Goal: Information Seeking & Learning: Learn about a topic

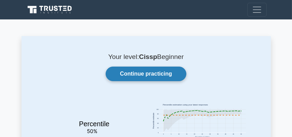
click at [131, 73] on link "Continue practicing" at bounding box center [146, 74] width 80 height 15
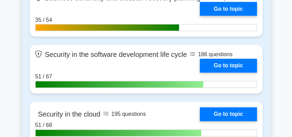
scroll to position [1225, 0]
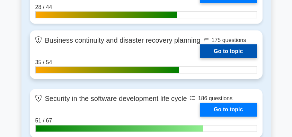
click at [235, 53] on link "Go to topic" at bounding box center [228, 51] width 57 height 14
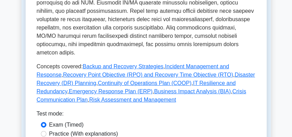
scroll to position [370, 0]
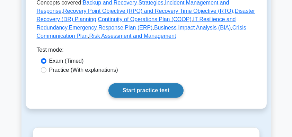
click at [162, 98] on link "Start practice test" at bounding box center [146, 90] width 75 height 15
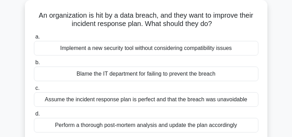
scroll to position [69, 0]
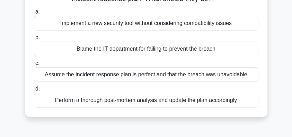
click at [128, 100] on div "Perform a thorough post-mortem analysis and update the plan accordingly" at bounding box center [146, 100] width 225 height 15
click at [34, 91] on input "d. Perform a thorough post-mortem analysis and update the plan accordingly" at bounding box center [34, 89] width 0 height 5
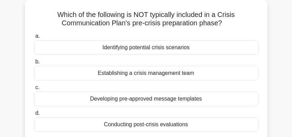
scroll to position [46, 0]
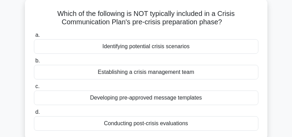
click at [182, 100] on div "Developing pre-approved message templates" at bounding box center [146, 97] width 225 height 15
click at [34, 89] on input "c. Developing pre-approved message templates" at bounding box center [34, 86] width 0 height 5
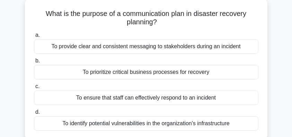
click at [226, 50] on div "To provide clear and consistent messaging to stakeholders during an incident" at bounding box center [146, 46] width 225 height 15
click at [34, 37] on input "a. To provide clear and consistent messaging to stakeholders during an incident" at bounding box center [34, 35] width 0 height 5
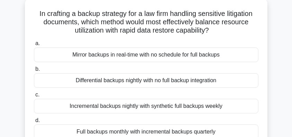
click at [137, 108] on div "Incremental backups nightly with synthetic full backups weekly" at bounding box center [146, 106] width 225 height 15
click at [34, 97] on input "c. Incremental backups nightly with synthetic full backups weekly" at bounding box center [34, 95] width 0 height 5
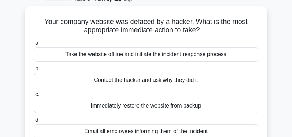
scroll to position [23, 0]
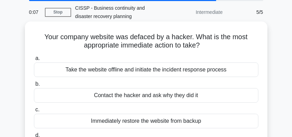
click at [169, 72] on div "Take the website offline and initiate the incident response process" at bounding box center [146, 69] width 225 height 15
click at [34, 61] on input "a. Take the website offline and initiate the incident response process" at bounding box center [34, 58] width 0 height 5
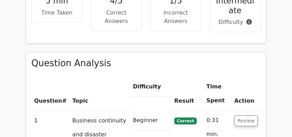
scroll to position [462, 0]
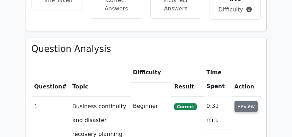
click at [252, 101] on button "Review" at bounding box center [247, 106] width 24 height 11
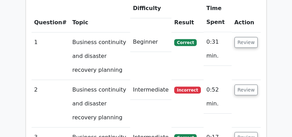
scroll to position [532, 0]
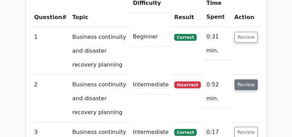
click at [255, 79] on button "Review" at bounding box center [247, 84] width 24 height 11
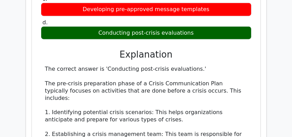
scroll to position [786, 0]
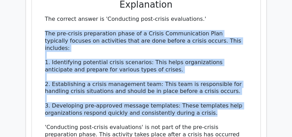
drag, startPoint x: 43, startPoint y: 16, endPoint x: 225, endPoint y: 90, distance: 197.2
click at [225, 90] on div "The correct answer is 'Conducting post-crisis evaluations.' The pre-crisis prep…" at bounding box center [146, 99] width 211 height 166
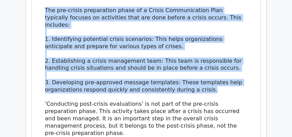
scroll to position [763, 0]
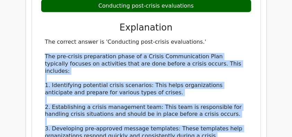
copy div "The pre-crisis preparation phase of a Crisis Communication Plan typically focus…"
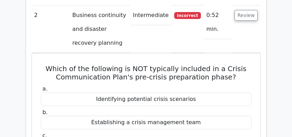
scroll to position [555, 0]
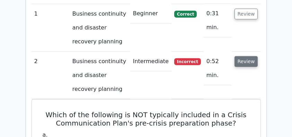
click at [244, 56] on button "Review" at bounding box center [247, 61] width 24 height 11
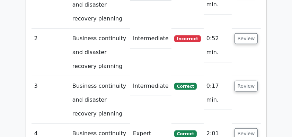
scroll to position [485, 0]
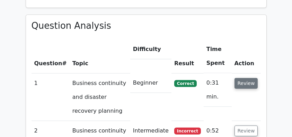
click at [239, 78] on button "Review" at bounding box center [247, 83] width 24 height 11
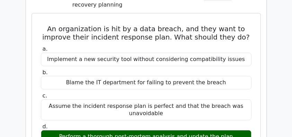
scroll to position [601, 0]
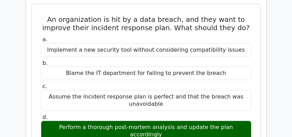
click at [149, 121] on div "Perform a thorough post-mortem analysis and update the plan accordingly" at bounding box center [146, 131] width 211 height 21
copy div "Perform a thorough post-mortem analysis and update the plan accordingly"
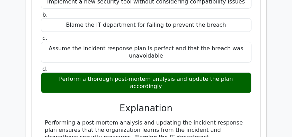
scroll to position [693, 0]
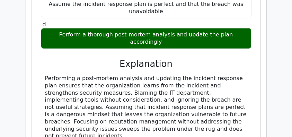
click at [106, 77] on div "Performing a post-mortem analysis and updating the incident response plan ensur…" at bounding box center [146, 107] width 202 height 65
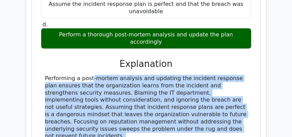
click at [106, 77] on div "Performing a post-mortem analysis and updating the incident response plan ensur…" at bounding box center [146, 107] width 202 height 65
copy div "Performing a post-mortem analysis and updating the incident response plan ensur…"
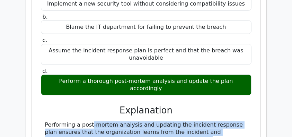
scroll to position [578, 0]
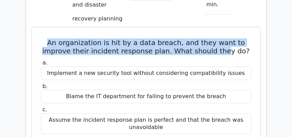
drag, startPoint x: 50, startPoint y: 26, endPoint x: 229, endPoint y: 34, distance: 178.4
click at [229, 38] on h5 "An organization is hit by a data breach, and they want to improve their inciden…" at bounding box center [146, 46] width 212 height 17
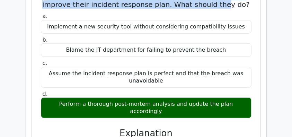
scroll to position [0, 4]
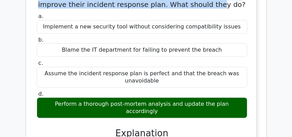
drag, startPoint x: 44, startPoint y: 86, endPoint x: 259, endPoint y: 90, distance: 215.4
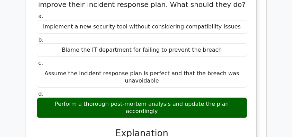
click at [158, 67] on div "Assume the incident response plan is perfect and that the breach was unavoidable" at bounding box center [142, 77] width 211 height 21
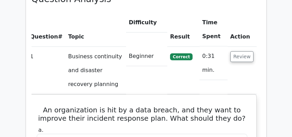
scroll to position [508, 0]
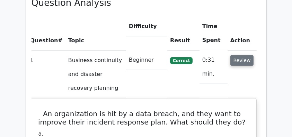
click at [242, 55] on button "Review" at bounding box center [243, 60] width 24 height 11
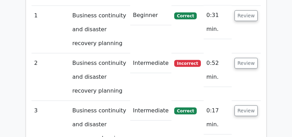
scroll to position [555, 0]
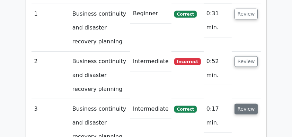
click at [246, 104] on button "Review" at bounding box center [247, 109] width 24 height 11
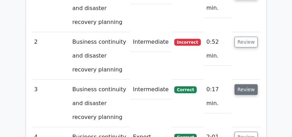
scroll to position [647, 0]
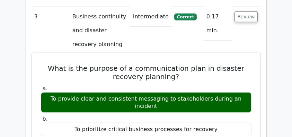
drag, startPoint x: 48, startPoint y: 49, endPoint x: 167, endPoint y: 92, distance: 126.5
copy div "What is the purpose of a communication plan in disaster recovery planning? a. T…"
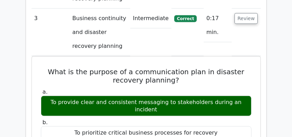
click at [19, 53] on main "Go Premium CISSP Preparation Package (2025) 4537 Superior-grade CISSP practice …" at bounding box center [146, 46] width 292 height 1346
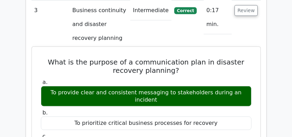
scroll to position [624, 0]
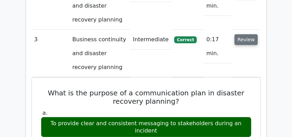
click at [254, 34] on button "Review" at bounding box center [247, 39] width 24 height 11
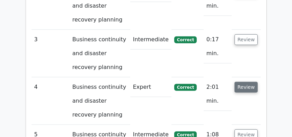
click at [246, 82] on button "Review" at bounding box center [247, 87] width 24 height 11
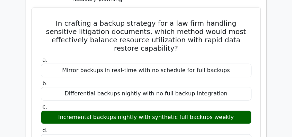
scroll to position [716, 0]
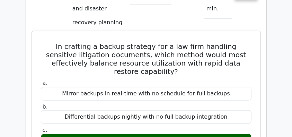
drag, startPoint x: 43, startPoint y: 27, endPoint x: 232, endPoint y: 117, distance: 209.2
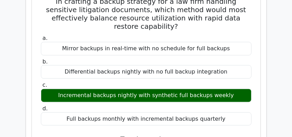
scroll to position [763, 0]
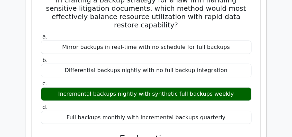
click at [225, 111] on div "Full backups monthly with incremental backups quarterly" at bounding box center [146, 118] width 211 height 14
copy div "In crafting a backup strategy for a law firm handling sensitive litigation docu…"
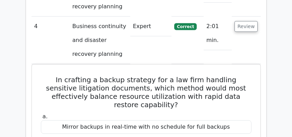
scroll to position [693, 0]
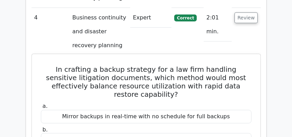
click at [111, 65] on h5 "In crafting a backup strategy for a law firm handling sensitive litigation docu…" at bounding box center [146, 81] width 212 height 33
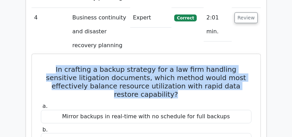
drag, startPoint x: 40, startPoint y: 50, endPoint x: 248, endPoint y: 71, distance: 209.1
click at [248, 71] on h5 "In crafting a backup strategy for a law firm handling sensitive litigation docu…" at bounding box center [146, 81] width 212 height 33
copy h5 "In crafting a backup strategy for a law firm handling sensitive litigation docu…"
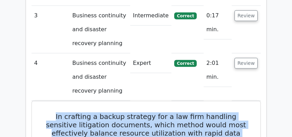
scroll to position [647, 0]
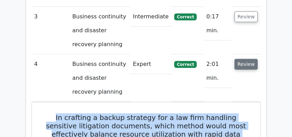
click at [243, 59] on button "Review" at bounding box center [247, 64] width 24 height 11
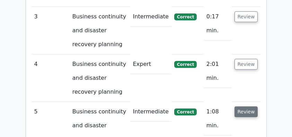
click at [244, 106] on button "Review" at bounding box center [247, 111] width 24 height 11
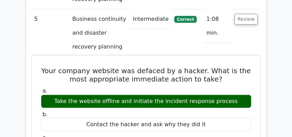
drag, startPoint x: 45, startPoint y: 54, endPoint x: 233, endPoint y: 84, distance: 190.3
copy div "Your company website was defaced by a hacker. What is the most appropriate imme…"
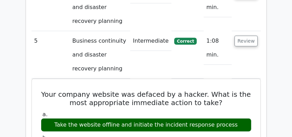
scroll to position [670, 0]
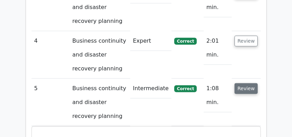
click at [239, 83] on button "Review" at bounding box center [247, 88] width 24 height 11
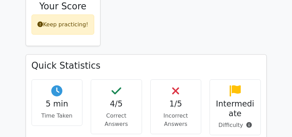
scroll to position [277, 0]
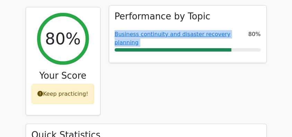
drag, startPoint x: 112, startPoint y: 17, endPoint x: 250, endPoint y: 18, distance: 138.0
click at [250, 18] on div "Performance by Topic Business continuity and disaster recovery planning 80%" at bounding box center [187, 34] width 157 height 57
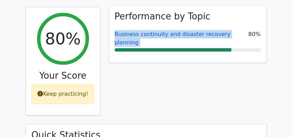
copy div "Business continuity and disaster recovery planning"
click at [149, 31] on link "Business continuity and disaster recovery planning" at bounding box center [173, 38] width 116 height 15
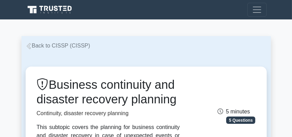
click at [47, 46] on link "Back to CISSP (CISSP)" at bounding box center [58, 46] width 65 height 6
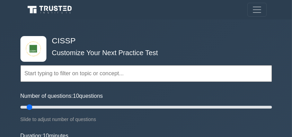
click at [106, 38] on h4 "CISSP" at bounding box center [143, 41] width 189 height 10
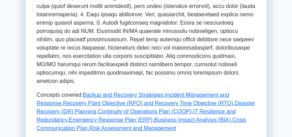
scroll to position [393, 0]
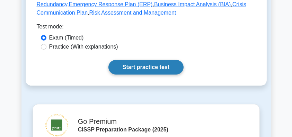
click at [135, 71] on link "Start practice test" at bounding box center [146, 67] width 75 height 15
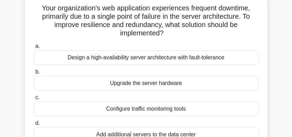
scroll to position [46, 0]
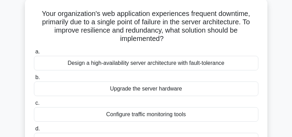
click at [164, 63] on div "Design a high-availability server architecture with fault-tolerance" at bounding box center [146, 63] width 225 height 15
click at [34, 54] on input "a. Design a high-availability server architecture with fault-tolerance" at bounding box center [34, 52] width 0 height 5
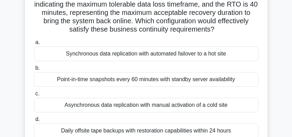
scroll to position [92, 0]
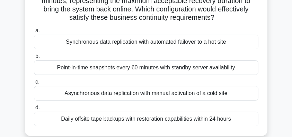
click at [230, 45] on div "Synchronous data replication with automated failover to a hot site" at bounding box center [146, 42] width 225 height 15
click at [34, 33] on input "a. Synchronous data replication with automated failover to a hot site" at bounding box center [34, 30] width 0 height 5
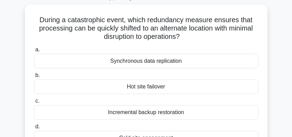
scroll to position [46, 0]
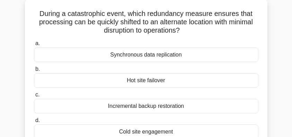
click at [193, 81] on div "Hot site failover" at bounding box center [146, 80] width 225 height 15
click at [34, 71] on input "b. Hot site failover" at bounding box center [34, 69] width 0 height 5
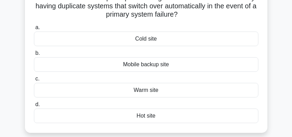
scroll to position [69, 0]
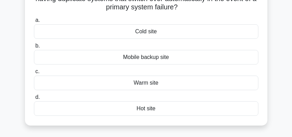
click at [176, 107] on div "Hot site" at bounding box center [146, 108] width 225 height 15
click at [34, 100] on input "d. Hot site" at bounding box center [34, 97] width 0 height 5
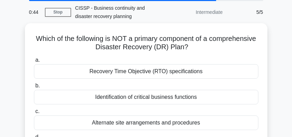
scroll to position [46, 0]
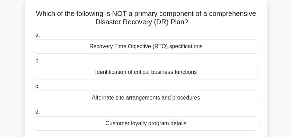
click at [196, 124] on div "Customer loyalty program details" at bounding box center [146, 123] width 225 height 15
click at [34, 114] on input "d. Customer loyalty program details" at bounding box center [34, 112] width 0 height 5
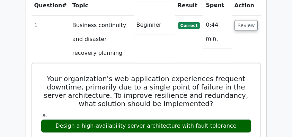
scroll to position [578, 0]
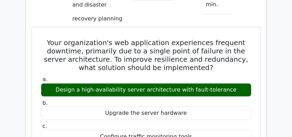
drag, startPoint x: 49, startPoint y: 25, endPoint x: 235, endPoint y: 74, distance: 192.4
click at [235, 74] on div "Your organization's web application experiences frequent downtime, primarily du…" at bounding box center [146, 138] width 223 height 217
copy div "Your organization's web application experiences frequent downtime, primarily du…"
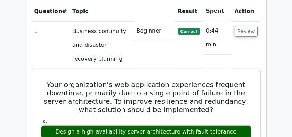
scroll to position [508, 0]
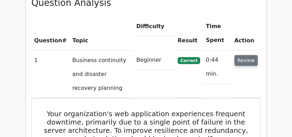
click at [242, 55] on button "Review" at bounding box center [247, 60] width 24 height 11
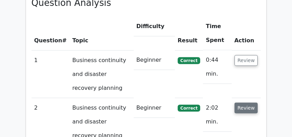
click at [245, 103] on button "Review" at bounding box center [247, 108] width 24 height 11
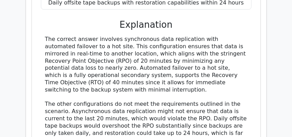
scroll to position [809, 0]
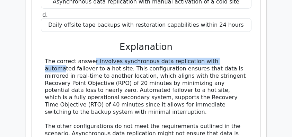
drag, startPoint x: 44, startPoint y: 29, endPoint x: 184, endPoint y: 29, distance: 139.7
click at [184, 58] on div "The correct answer involves synchronous data replication with automated failove…" at bounding box center [146, 119] width 211 height 123
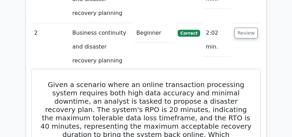
scroll to position [555, 0]
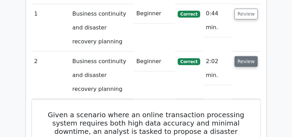
click at [254, 56] on button "Review" at bounding box center [247, 61] width 24 height 11
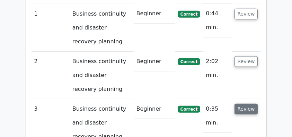
click at [246, 104] on button "Review" at bounding box center [247, 109] width 24 height 11
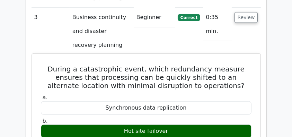
scroll to position [647, 0]
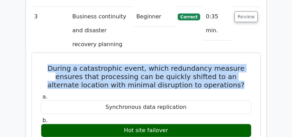
drag, startPoint x: 69, startPoint y: 51, endPoint x: 245, endPoint y: 69, distance: 177.0
click at [245, 69] on h5 "During a catastrophic event, which redundancy measure ensures that processing c…" at bounding box center [146, 76] width 212 height 25
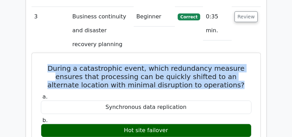
drag, startPoint x: 235, startPoint y: 67, endPoint x: 48, endPoint y: 49, distance: 187.7
click at [48, 64] on h5 "During a catastrophic event, which redundancy measure ensures that processing c…" at bounding box center [146, 76] width 212 height 25
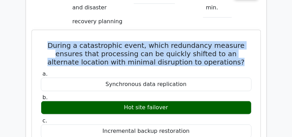
scroll to position [670, 0]
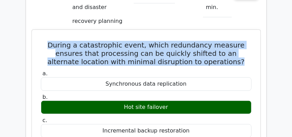
click at [55, 41] on h5 "During a catastrophic event, which redundancy measure ensures that processing c…" at bounding box center [146, 53] width 212 height 25
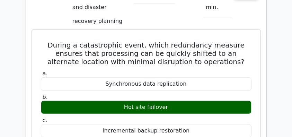
drag, startPoint x: 50, startPoint y: 28, endPoint x: 169, endPoint y: 91, distance: 134.9
copy div "During a catastrophic event, which redundancy measure ensures that processing c…"
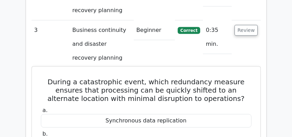
scroll to position [647, 0]
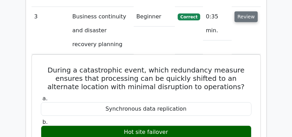
click at [250, 11] on button "Review" at bounding box center [247, 16] width 24 height 11
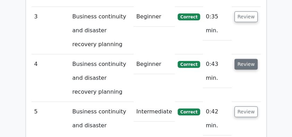
click at [243, 59] on button "Review" at bounding box center [247, 64] width 24 height 11
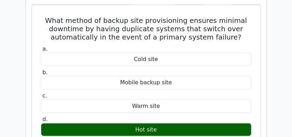
scroll to position [740, 0]
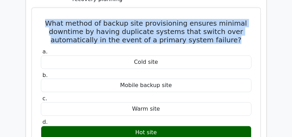
drag, startPoint x: 47, startPoint y: 6, endPoint x: 243, endPoint y: 23, distance: 196.3
click at [243, 23] on h5 "What method of backup site provisioning ensures minimal downtime by having dupl…" at bounding box center [146, 31] width 212 height 25
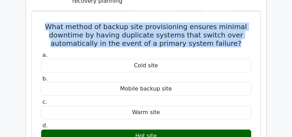
scroll to position [716, 0]
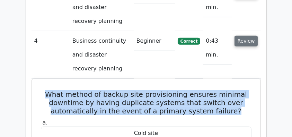
click at [247, 36] on button "Review" at bounding box center [247, 41] width 24 height 11
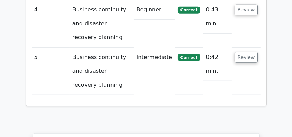
scroll to position [740, 0]
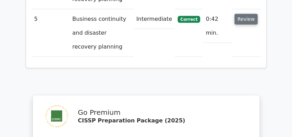
click at [242, 14] on button "Review" at bounding box center [247, 19] width 24 height 11
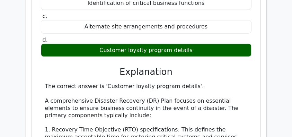
scroll to position [878, 0]
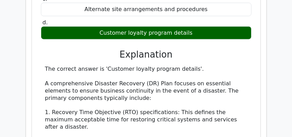
drag, startPoint x: 95, startPoint y: 15, endPoint x: 218, endPoint y: 16, distance: 122.4
click at [218, 26] on div "Customer loyalty program details" at bounding box center [146, 33] width 211 height 14
copy div "Customer loyalty program details"
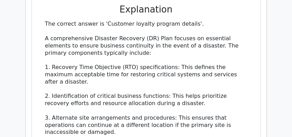
scroll to position [924, 0]
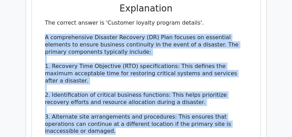
drag, startPoint x: 43, startPoint y: 18, endPoint x: 133, endPoint y: 108, distance: 126.5
click at [133, 108] on div "The correct answer is 'Customer loyalty program details'. A comprehensive Disas…" at bounding box center [146, 113] width 211 height 188
copy div "A comprehensive Disaster Recovery (DR) Plan focuses on essential elements to en…"
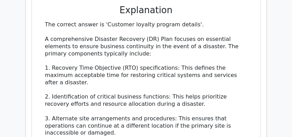
drag, startPoint x: 26, startPoint y: 41, endPoint x: 30, endPoint y: 42, distance: 4.3
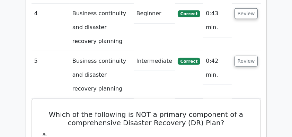
scroll to position [693, 0]
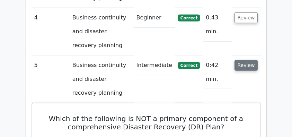
click at [243, 60] on button "Review" at bounding box center [247, 65] width 24 height 11
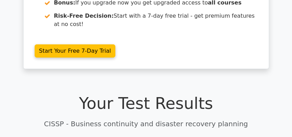
scroll to position [254, 0]
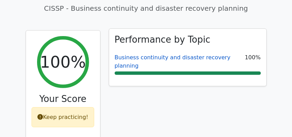
click at [201, 54] on link "Business continuity and disaster recovery planning" at bounding box center [173, 61] width 116 height 15
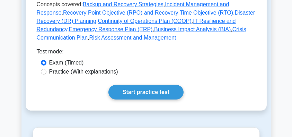
scroll to position [439, 0]
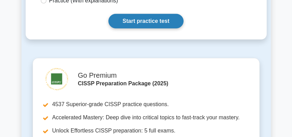
click at [157, 28] on link "Start practice test" at bounding box center [146, 21] width 75 height 15
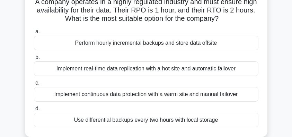
scroll to position [69, 0]
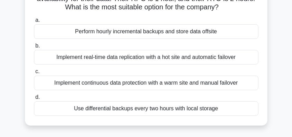
click at [189, 59] on div "Implement real-time data replication with a hot site and automatic failover" at bounding box center [146, 57] width 225 height 15
click at [34, 48] on input "b. Implement real-time data replication with a hot site and automatic failover" at bounding box center [34, 46] width 0 height 5
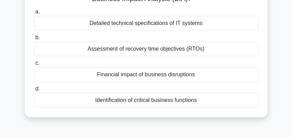
drag, startPoint x: 94, startPoint y: 76, endPoint x: 202, endPoint y: 80, distance: 108.3
click at [202, 80] on div "Financial impact of business disruptions" at bounding box center [146, 74] width 225 height 15
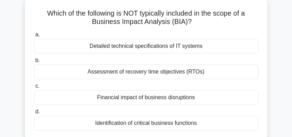
scroll to position [92, 0]
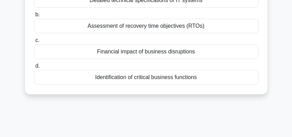
click at [210, 80] on div "Identification of critical business functions" at bounding box center [146, 77] width 225 height 15
click at [34, 68] on input "d. Identification of critical business functions" at bounding box center [34, 66] width 0 height 5
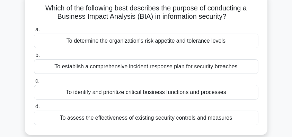
scroll to position [46, 0]
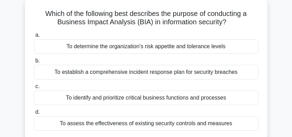
click at [197, 74] on div "To establish a comprehensive incident response plan for security breaches" at bounding box center [146, 72] width 225 height 15
click at [34, 63] on input "b. To establish a comprehensive incident response plan for security breaches" at bounding box center [34, 61] width 0 height 5
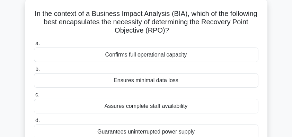
click at [216, 80] on div "Ensures minimal data loss" at bounding box center [146, 80] width 225 height 15
click at [34, 71] on input "b. Ensures minimal data loss" at bounding box center [34, 69] width 0 height 5
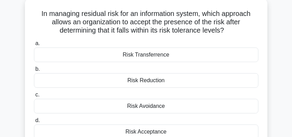
click at [171, 108] on div "Risk Avoidance" at bounding box center [146, 106] width 225 height 15
click at [34, 97] on input "c. Risk Avoidance" at bounding box center [34, 95] width 0 height 5
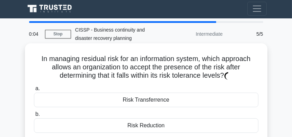
scroll to position [0, 0]
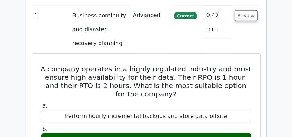
scroll to position [485, 0]
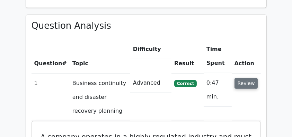
click at [253, 78] on button "Review" at bounding box center [247, 83] width 24 height 11
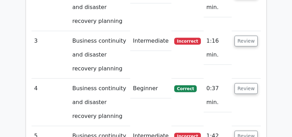
scroll to position [624, 0]
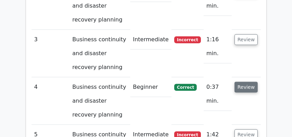
click at [250, 82] on button "Review" at bounding box center [247, 87] width 24 height 11
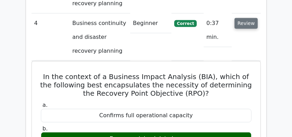
scroll to position [693, 0]
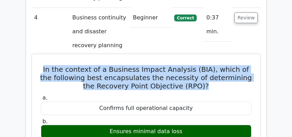
drag, startPoint x: 68, startPoint y: 54, endPoint x: 202, endPoint y: 73, distance: 135.5
copy h5 "In the context of a Business Impact Analysis (BIA), which of the following best…"
drag, startPoint x: 186, startPoint y: 116, endPoint x: 42, endPoint y: 51, distance: 158.0
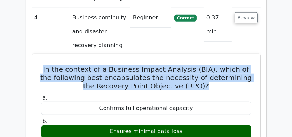
copy div "In the context of a Business Impact Analysis (BIA), which of the following best…"
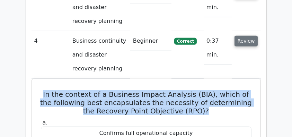
click at [249, 36] on button "Review" at bounding box center [247, 41] width 24 height 11
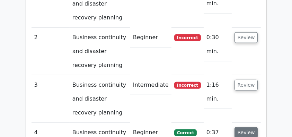
scroll to position [578, 0]
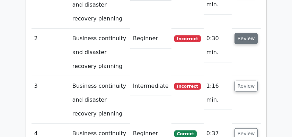
click at [244, 33] on button "Review" at bounding box center [247, 38] width 24 height 11
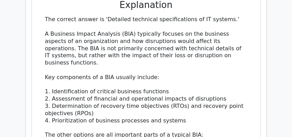
scroll to position [786, 0]
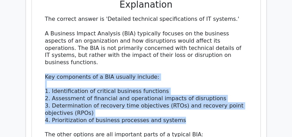
drag, startPoint x: 183, startPoint y: 96, endPoint x: 44, endPoint y: 53, distance: 145.3
click at [44, 53] on div "The correct answer is 'Detailed technical specifications of IT systems.' A Busi…" at bounding box center [146, 131] width 211 height 231
copy div "Key components of a BIA usually include: 1. Identification of critical business…"
click at [258, 68] on div "Which of the following is NOT typically included in the scope of a Business Imp…" at bounding box center [147, 71] width 230 height 409
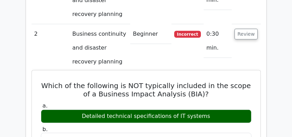
scroll to position [578, 0]
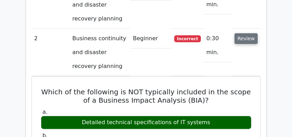
click at [244, 33] on button "Review" at bounding box center [247, 38] width 24 height 11
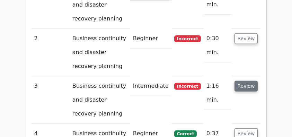
click at [250, 81] on button "Review" at bounding box center [247, 86] width 24 height 11
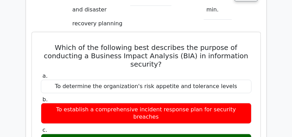
scroll to position [670, 0]
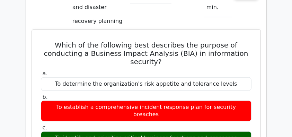
drag, startPoint x: 54, startPoint y: 25, endPoint x: 241, endPoint y: 132, distance: 215.7
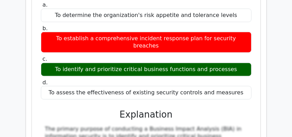
scroll to position [740, 0]
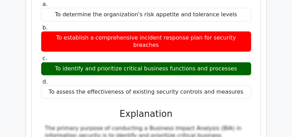
copy div "Which of the following best describes the purpose of conducting a Business Impa…"
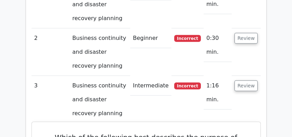
scroll to position [578, 0]
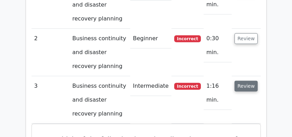
click at [241, 81] on button "Review" at bounding box center [247, 86] width 24 height 11
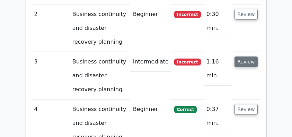
scroll to position [624, 0]
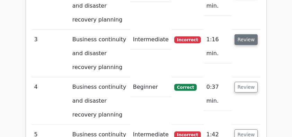
click at [244, 34] on button "Review" at bounding box center [247, 39] width 24 height 11
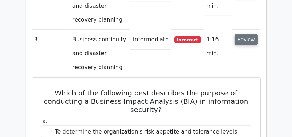
click at [244, 34] on button "Review" at bounding box center [247, 39] width 24 height 11
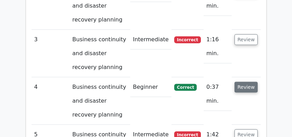
click at [247, 82] on button "Review" at bounding box center [247, 87] width 24 height 11
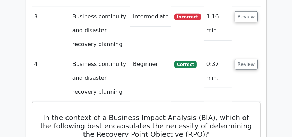
scroll to position [601, 0]
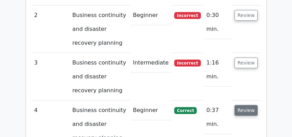
click at [247, 105] on button "Review" at bounding box center [247, 110] width 24 height 11
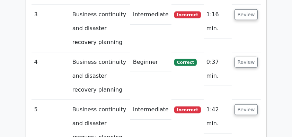
scroll to position [693, 0]
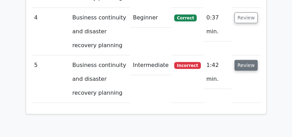
click at [241, 60] on button "Review" at bounding box center [247, 65] width 24 height 11
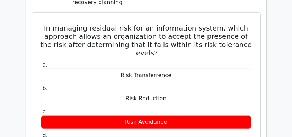
scroll to position [763, 0]
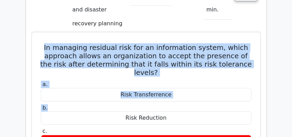
drag, startPoint x: 48, startPoint y: 30, endPoint x: 181, endPoint y: 80, distance: 142.8
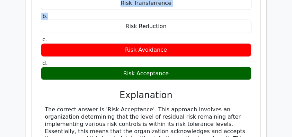
scroll to position [855, 0]
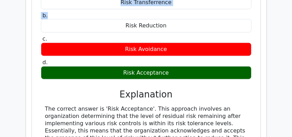
click at [180, 66] on div "Risk Acceptance" at bounding box center [146, 73] width 211 height 14
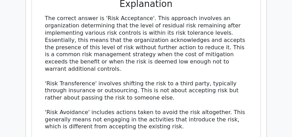
scroll to position [948, 0]
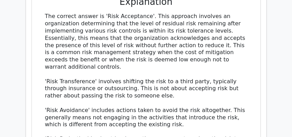
click at [110, 44] on div "The correct answer is 'Risk Acceptance'. This approach involves an organization…" at bounding box center [146, 85] width 202 height 144
copy div "In managing residual risk for an information system, which approach allows an o…"
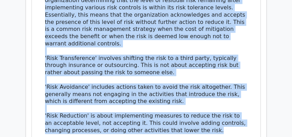
click at [222, 104] on div "The correct answer is 'Risk Acceptance'. This approach involves an organization…" at bounding box center [146, 62] width 202 height 144
copy div "In managing residual risk for an information system, which approach allows an o…"
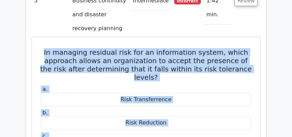
scroll to position [716, 0]
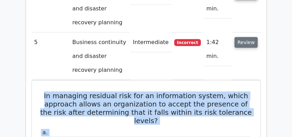
click at [243, 37] on button "Review" at bounding box center [247, 42] width 24 height 11
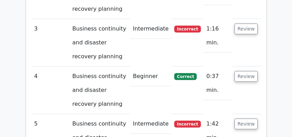
scroll to position [624, 0]
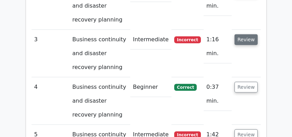
click at [242, 34] on button "Review" at bounding box center [247, 39] width 24 height 11
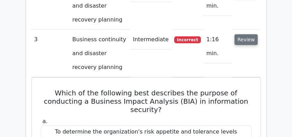
click at [242, 34] on button "Review" at bounding box center [247, 39] width 24 height 11
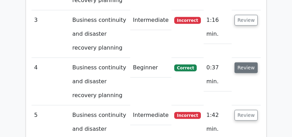
scroll to position [670, 0]
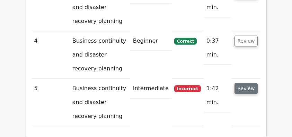
click at [241, 83] on button "Review" at bounding box center [247, 88] width 24 height 11
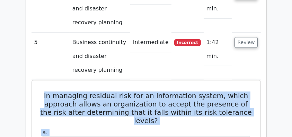
scroll to position [693, 0]
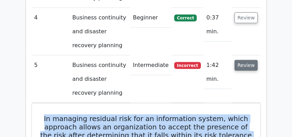
click at [243, 60] on button "Review" at bounding box center [247, 65] width 24 height 11
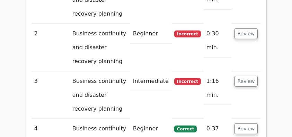
scroll to position [624, 0]
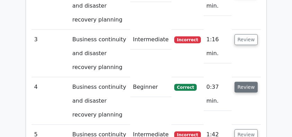
click at [248, 82] on button "Review" at bounding box center [247, 87] width 24 height 11
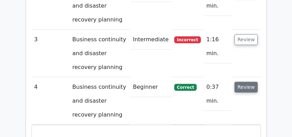
click at [244, 82] on button "Review" at bounding box center [247, 87] width 24 height 11
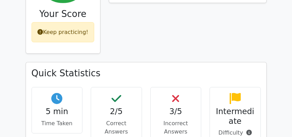
scroll to position [254, 0]
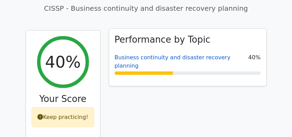
click at [141, 54] on link "Business continuity and disaster recovery planning" at bounding box center [173, 61] width 116 height 15
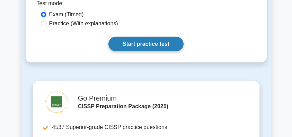
click at [160, 51] on link "Start practice test" at bounding box center [146, 44] width 75 height 15
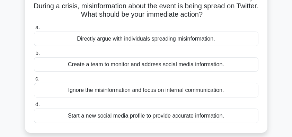
scroll to position [69, 0]
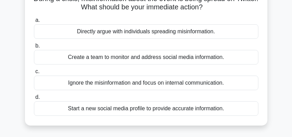
click at [163, 59] on div "Create a team to monitor and address social media information." at bounding box center [146, 57] width 225 height 15
click at [34, 48] on input "b. Create a team to monitor and address social media information." at bounding box center [34, 46] width 0 height 5
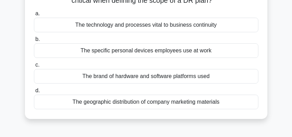
scroll to position [46, 0]
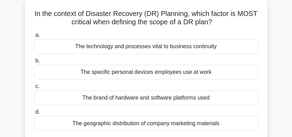
click at [175, 50] on div "The technology and processes vital to business continuity" at bounding box center [146, 46] width 225 height 15
click at [34, 37] on input "a. The technology and processes vital to business continuity" at bounding box center [34, 35] width 0 height 5
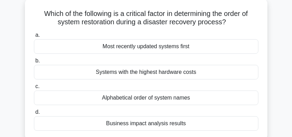
click at [182, 124] on div "Business impact analysis results" at bounding box center [146, 123] width 225 height 15
click at [34, 114] on input "d. Business impact analysis results" at bounding box center [34, 112] width 0 height 5
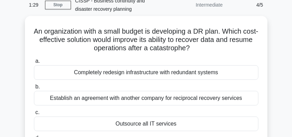
scroll to position [23, 0]
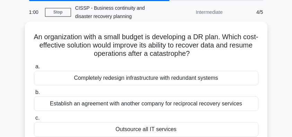
click at [240, 106] on div "Establish an agreement with another company for reciprocal recovery services" at bounding box center [146, 103] width 225 height 15
click at [34, 95] on input "b. Establish an agreement with another company for reciprocal recovery services" at bounding box center [34, 92] width 0 height 5
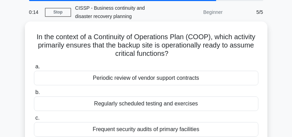
click at [216, 106] on div "Regularly scheduled testing and exercises" at bounding box center [146, 103] width 225 height 15
click at [34, 95] on input "b. Regularly scheduled testing and exercises" at bounding box center [34, 92] width 0 height 5
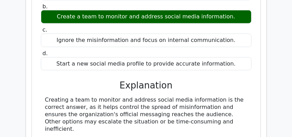
scroll to position [670, 0]
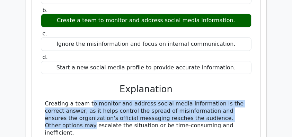
drag, startPoint x: 42, startPoint y: 78, endPoint x: 202, endPoint y: 94, distance: 161.0
click at [202, 100] on div "Creating a team to monitor and address social media information is the correct …" at bounding box center [146, 118] width 211 height 36
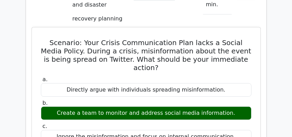
scroll to position [601, 0]
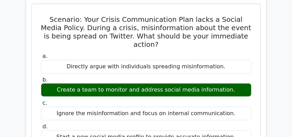
click at [156, 53] on label "a. Directly argue with individuals spreading misinformation." at bounding box center [146, 63] width 211 height 21
drag, startPoint x: 42, startPoint y: 3, endPoint x: 236, endPoint y: 68, distance: 204.6
click at [236, 68] on div "Scenario: Your Crisis Communication Plan lacks a Social Media Policy. During a …" at bounding box center [146, 119] width 223 height 224
copy div "Scenario: Your Crisis Communication Plan lacks a Social Media Policy. During a …"
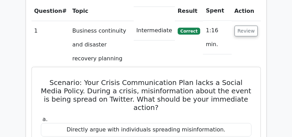
scroll to position [532, 0]
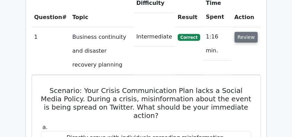
click at [244, 32] on button "Review" at bounding box center [247, 37] width 24 height 11
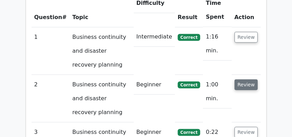
click at [241, 79] on button "Review" at bounding box center [247, 84] width 24 height 11
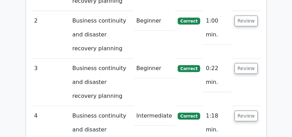
scroll to position [624, 0]
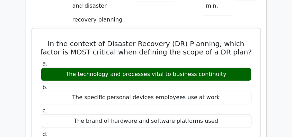
drag, startPoint x: 41, startPoint y: 26, endPoint x: 232, endPoint y: 58, distance: 194.4
copy div "In the context of Disaster Recovery (DR) Planning, which factor is MOST critica…"
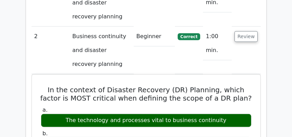
scroll to position [578, 0]
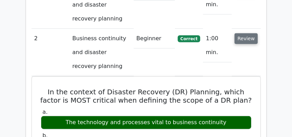
click at [241, 33] on button "Review" at bounding box center [247, 38] width 24 height 11
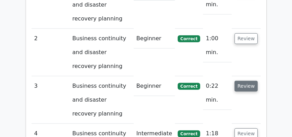
click at [241, 81] on button "Review" at bounding box center [247, 86] width 24 height 11
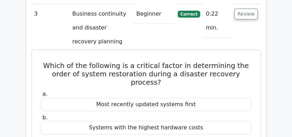
scroll to position [647, 0]
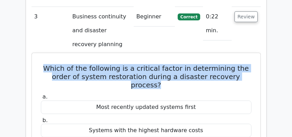
drag, startPoint x: 43, startPoint y: 52, endPoint x: 256, endPoint y: 59, distance: 213.0
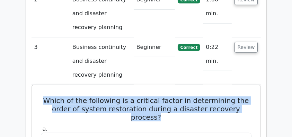
scroll to position [578, 0]
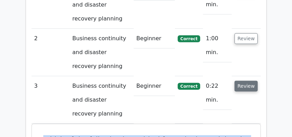
click at [246, 81] on button "Review" at bounding box center [247, 86] width 24 height 11
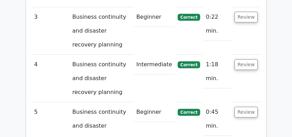
scroll to position [647, 0]
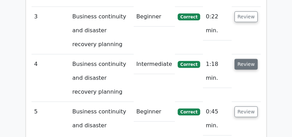
click at [250, 59] on button "Review" at bounding box center [247, 64] width 24 height 11
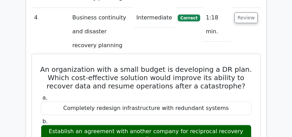
scroll to position [716, 0]
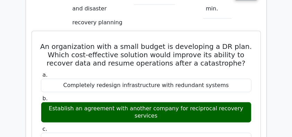
drag, startPoint x: 42, startPoint y: 28, endPoint x: 175, endPoint y: 102, distance: 152.0
copy div "An organization with a small budget is developing a DR plan. Which cost-effecti…"
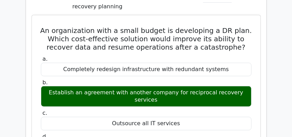
scroll to position [740, 0]
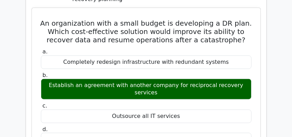
click at [115, 47] on div "a. Completely redesign infrastructure with redundant systems b. Establish an ag…" at bounding box center [146, 97] width 219 height 101
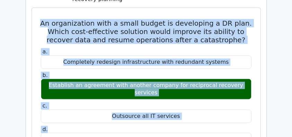
drag, startPoint x: 41, startPoint y: 9, endPoint x: 211, endPoint y: 109, distance: 197.2
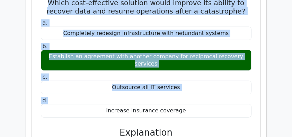
scroll to position [809, 0]
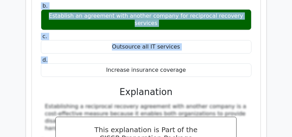
click at [191, 63] on div "Increase insurance coverage" at bounding box center [146, 70] width 211 height 14
copy div "An organization with a small budget is developing a DR plan. Which cost-effecti…"
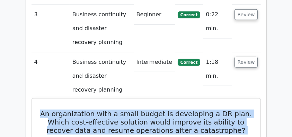
scroll to position [647, 0]
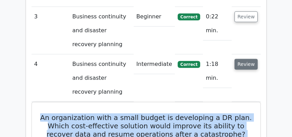
click at [255, 59] on button "Review" at bounding box center [247, 64] width 24 height 11
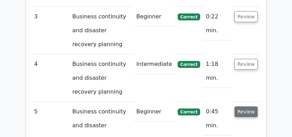
click at [244, 106] on button "Review" at bounding box center [247, 111] width 24 height 11
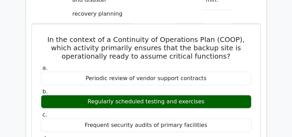
scroll to position [786, 0]
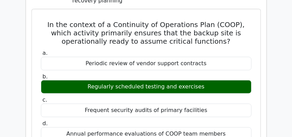
drag, startPoint x: 37, startPoint y: 7, endPoint x: 206, endPoint y: 71, distance: 180.1
copy div "In the context of a Continuity of Operations Plan (COOP), which activity primar…"
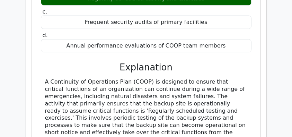
scroll to position [878, 0]
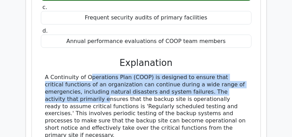
drag, startPoint x: 40, startPoint y: 58, endPoint x: 239, endPoint y: 76, distance: 199.5
click at [239, 76] on div "In the context of a Continuity of Operations Plan (COOP), which activity primar…" at bounding box center [146, 78] width 223 height 317
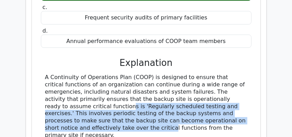
drag, startPoint x: 41, startPoint y: 88, endPoint x: 245, endPoint y: 100, distance: 205.3
drag, startPoint x: 204, startPoint y: 110, endPoint x: 45, endPoint y: 61, distance: 166.2
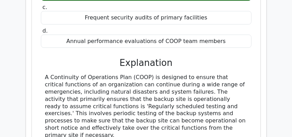
drag, startPoint x: 44, startPoint y: 60, endPoint x: 249, endPoint y: 111, distance: 211.5
copy div "A Continuity of Operations Plan (COOP) is designed to ensure that critical func…"
click at [257, 57] on div "In the context of a Continuity of Operations Plan (COOP), which activity primar…" at bounding box center [146, 78] width 223 height 317
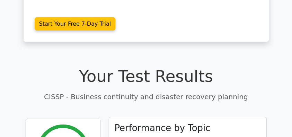
scroll to position [208, 0]
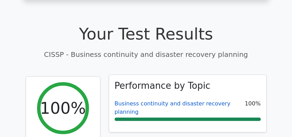
click at [129, 100] on link "Business continuity and disaster recovery planning" at bounding box center [173, 107] width 116 height 15
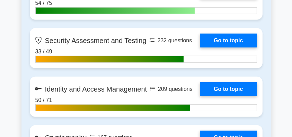
scroll to position [734, 0]
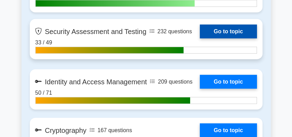
click at [220, 31] on link "Go to topic" at bounding box center [228, 32] width 57 height 14
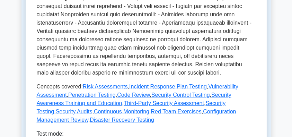
scroll to position [347, 0]
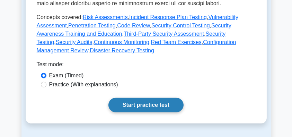
click at [147, 98] on link "Start practice test" at bounding box center [146, 105] width 75 height 15
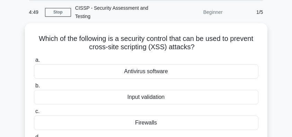
scroll to position [46, 0]
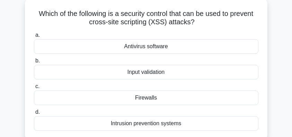
click at [163, 66] on div "Input validation" at bounding box center [146, 72] width 225 height 15
click at [34, 63] on input "b. Input validation" at bounding box center [34, 61] width 0 height 5
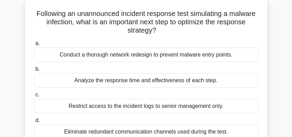
click at [237, 73] on div "Analyze the response time and effectiveness of each step." at bounding box center [146, 80] width 225 height 15
click at [34, 70] on input "b. Analyze the response time and effectiveness of each step." at bounding box center [34, 69] width 0 height 5
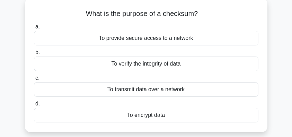
scroll to position [23, 0]
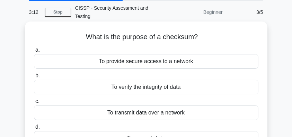
click at [214, 81] on div "To verify the integrity of data" at bounding box center [146, 87] width 225 height 15
click at [34, 78] on input "b. To verify the integrity of data" at bounding box center [34, 76] width 0 height 5
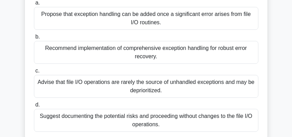
scroll to position [92, 0]
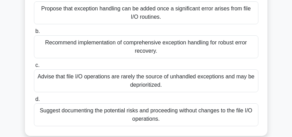
click at [236, 40] on div "Recommend implementation of comprehensive exception handling for robust error r…" at bounding box center [146, 46] width 225 height 23
click at [34, 34] on input "b. Recommend implementation of comprehensive exception handling for robust erro…" at bounding box center [34, 31] width 0 height 5
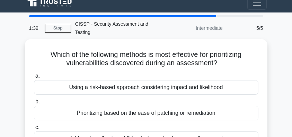
scroll to position [0, 0]
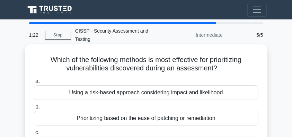
click at [226, 89] on div "Using a risk-based approach considering impact and likelihood" at bounding box center [146, 92] width 225 height 15
click at [34, 84] on input "a. Using a risk-based approach considering impact and likelihood" at bounding box center [34, 81] width 0 height 5
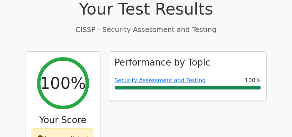
scroll to position [277, 0]
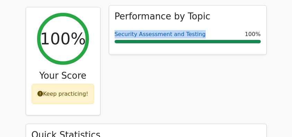
drag, startPoint x: 111, startPoint y: 17, endPoint x: 199, endPoint y: 18, distance: 88.4
click at [199, 18] on div "Performance by Topic Security Assessment and Testing 100%" at bounding box center [187, 30] width 157 height 49
copy link "Security Assessment and Testing"
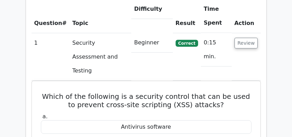
scroll to position [508, 0]
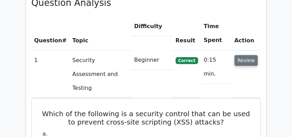
click at [243, 55] on button "Review" at bounding box center [247, 60] width 24 height 11
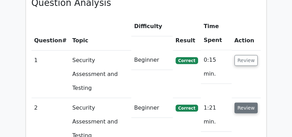
click at [244, 103] on button "Review" at bounding box center [247, 108] width 24 height 11
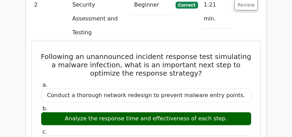
scroll to position [601, 0]
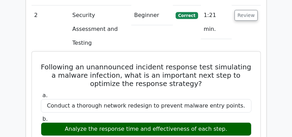
drag, startPoint x: 37, startPoint y: 21, endPoint x: 223, endPoint y: 83, distance: 195.6
copy div "Following an unannounced incident response test simulating a malware infection,…"
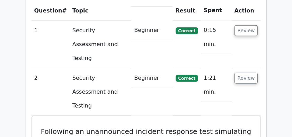
scroll to position [532, 0]
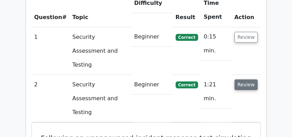
click at [249, 79] on button "Review" at bounding box center [247, 84] width 24 height 11
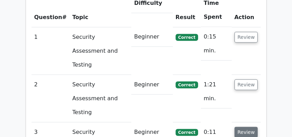
click at [246, 127] on button "Review" at bounding box center [247, 132] width 24 height 11
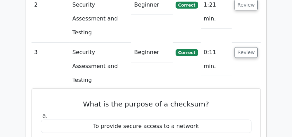
scroll to position [601, 0]
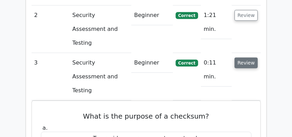
click at [244, 58] on button "Review" at bounding box center [247, 63] width 24 height 11
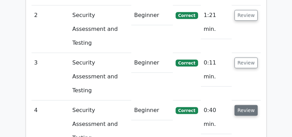
click at [244, 105] on button "Review" at bounding box center [247, 110] width 24 height 11
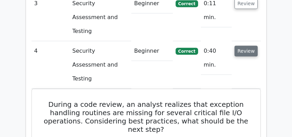
scroll to position [670, 0]
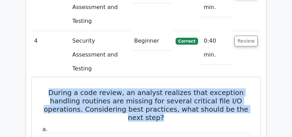
drag, startPoint x: 56, startPoint y: 18, endPoint x: 163, endPoint y: 46, distance: 110.0
click at [163, 88] on h5 "During a code review, an analyst realizes that exception handling routines are …" at bounding box center [146, 104] width 212 height 33
click at [165, 88] on h5 "During a code review, an analyst realizes that exception handling routines are …" at bounding box center [146, 104] width 212 height 33
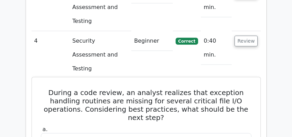
copy div "Recommend implementation of comprehensive exception handling for robust error r…"
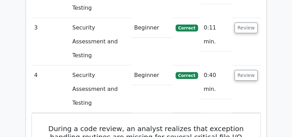
scroll to position [624, 0]
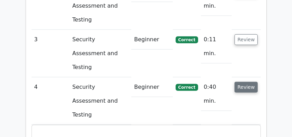
click at [243, 82] on button "Review" at bounding box center [247, 87] width 24 height 11
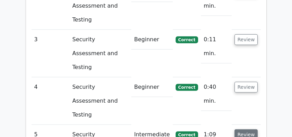
click at [245, 129] on button "Review" at bounding box center [247, 134] width 24 height 11
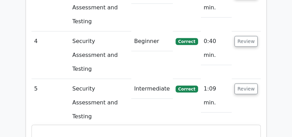
scroll to position [670, 0]
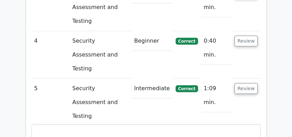
drag, startPoint x: 60, startPoint y: 52, endPoint x: 233, endPoint y: 85, distance: 175.8
copy div "Which of the following methods is most effective for prioritizing vulnerabiliti…"
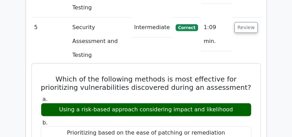
scroll to position [786, 0]
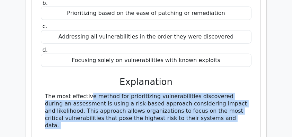
scroll to position [855, 0]
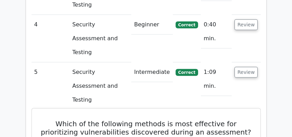
scroll to position [693, 0]
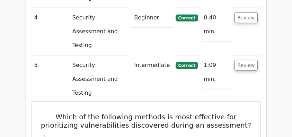
drag, startPoint x: 59, startPoint y: 31, endPoint x: 167, endPoint y: 64, distance: 113.1
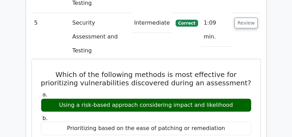
scroll to position [740, 0]
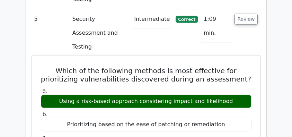
copy div "Which of the following methods is most effective for prioritizing vulnerabiliti…"
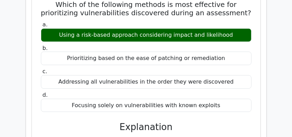
scroll to position [809, 0]
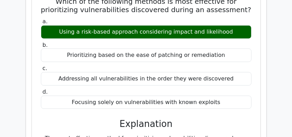
drag, startPoint x: 108, startPoint y: 37, endPoint x: 247, endPoint y: 73, distance: 144.0
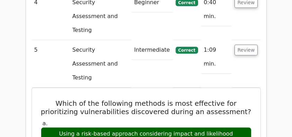
scroll to position [716, 0]
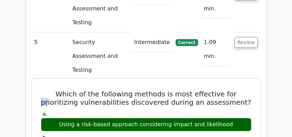
drag, startPoint x: 52, startPoint y: 11, endPoint x: 236, endPoint y: 11, distance: 184.1
click at [236, 90] on h5 "Which of the following methods is most effective for prioritizing vulnerabiliti…" at bounding box center [146, 98] width 212 height 17
click at [111, 90] on h5 "Which of the following methods is most effective for prioritizing vulnerabiliti…" at bounding box center [146, 98] width 212 height 17
drag, startPoint x: 88, startPoint y: 9, endPoint x: 244, endPoint y: 67, distance: 166.6
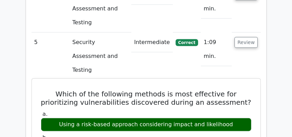
click at [216, 90] on h5 "Which of the following methods is most effective for prioritizing vulnerabiliti…" at bounding box center [146, 98] width 212 height 17
drag, startPoint x: 56, startPoint y: 8, endPoint x: 241, endPoint y: 38, distance: 187.2
copy div "Which of the following methods is most effective for prioritizing vulnerabiliti…"
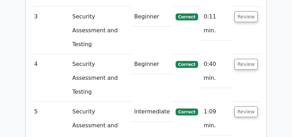
scroll to position [624, 0]
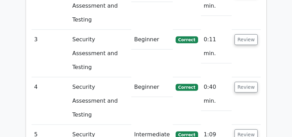
click at [248, 129] on button "Review" at bounding box center [247, 134] width 24 height 11
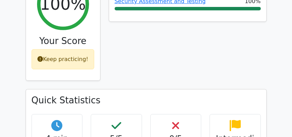
scroll to position [254, 0]
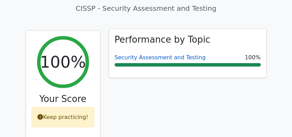
click at [143, 54] on link "Security Assessment and Testing" at bounding box center [160, 57] width 91 height 7
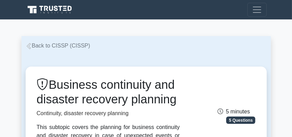
click at [48, 45] on link "Back to CISSP (CISSP)" at bounding box center [58, 46] width 65 height 6
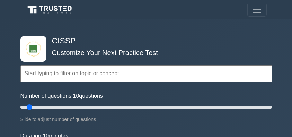
click at [94, 38] on h4 "CISSP" at bounding box center [143, 41] width 189 height 10
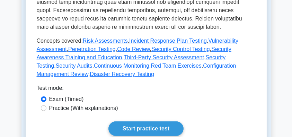
scroll to position [370, 0]
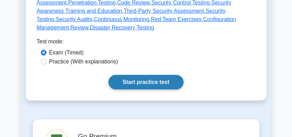
click at [114, 75] on link "Start practice test" at bounding box center [146, 82] width 75 height 15
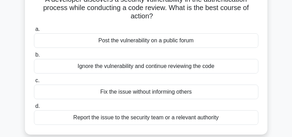
scroll to position [92, 0]
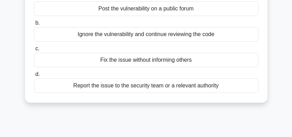
click at [176, 80] on div "Report the issue to the security team or a relevant authority" at bounding box center [146, 85] width 225 height 15
click at [34, 77] on input "d. Report the issue to the security team or a relevant authority" at bounding box center [34, 74] width 0 height 5
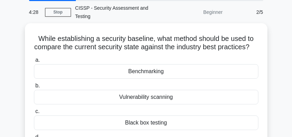
scroll to position [46, 0]
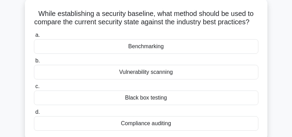
click at [165, 47] on div "Benchmarking" at bounding box center [146, 46] width 225 height 15
click at [34, 37] on input "a. Benchmarking" at bounding box center [34, 35] width 0 height 5
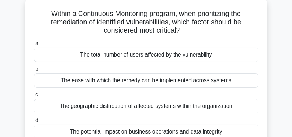
click at [202, 124] on div "The potential impact on business operations and data integrity" at bounding box center [146, 131] width 225 height 15
click at [34, 123] on input "d. The potential impact on business operations and data integrity" at bounding box center [34, 120] width 0 height 5
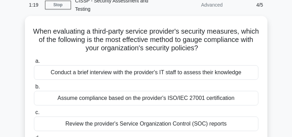
scroll to position [23, 0]
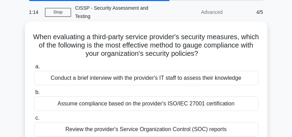
click at [219, 71] on div "Conduct a brief interview with the provider's IT staff to assess their knowledge" at bounding box center [146, 78] width 225 height 15
click at [34, 69] on input "a. Conduct a brief interview with the provider's IT staff to assess their knowl…" at bounding box center [34, 66] width 0 height 5
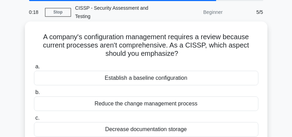
click at [182, 71] on div "Establish a baseline configuration" at bounding box center [146, 78] width 225 height 15
click at [34, 69] on input "a. Establish a baseline configuration" at bounding box center [34, 66] width 0 height 5
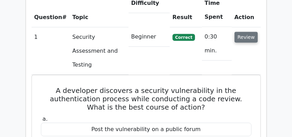
scroll to position [532, 0]
click at [246, 32] on button "Review" at bounding box center [247, 37] width 24 height 11
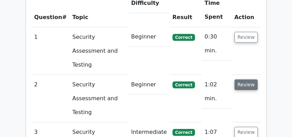
click at [246, 79] on button "Review" at bounding box center [247, 84] width 24 height 11
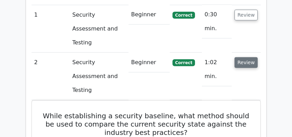
scroll to position [578, 0]
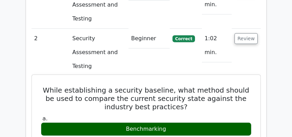
drag, startPoint x: 40, startPoint y: 44, endPoint x: 175, endPoint y: 84, distance: 141.5
copy div "While establishing a security baseline, what method should be used to compare t…"
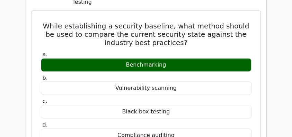
scroll to position [693, 0]
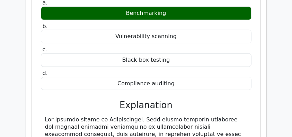
copy div "While establishing a security baseline, what method should be used to compare t…"
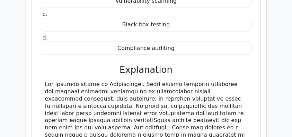
scroll to position [740, 0]
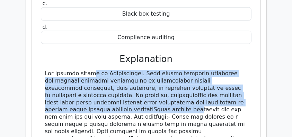
drag, startPoint x: 46, startPoint y: 27, endPoint x: 66, endPoint y: 65, distance: 43.3
click at [66, 65] on div "While establishing a security baseline, what method should be used to compare t…" at bounding box center [146, 78] width 223 height 324
copy div "The correct answer is Benchmarking. This method involves comparing the current …"
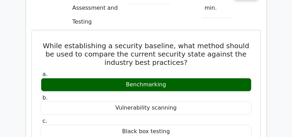
scroll to position [578, 0]
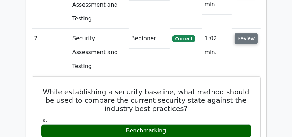
click at [241, 33] on button "Review" at bounding box center [247, 38] width 24 height 11
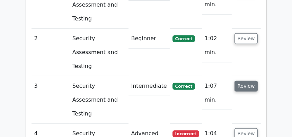
click at [241, 81] on button "Review" at bounding box center [247, 86] width 24 height 11
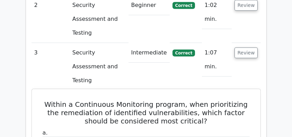
scroll to position [601, 0]
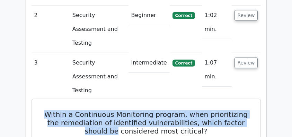
drag, startPoint x: 41, startPoint y: 55, endPoint x: 252, endPoint y: 66, distance: 212.2
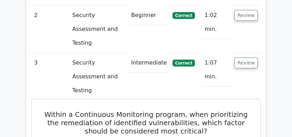
click at [201, 110] on h5 "Within a Continuous Monitoring program, when prioritizing the remediation of id…" at bounding box center [146, 122] width 212 height 25
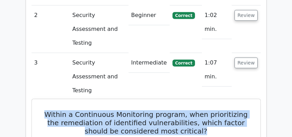
drag, startPoint x: 185, startPoint y: 77, endPoint x: 34, endPoint y: 55, distance: 152.4
click at [72, 110] on h5 "Within a Continuous Monitoring program, when prioritizing the remediation of id…" at bounding box center [146, 122] width 212 height 25
drag, startPoint x: 44, startPoint y: 54, endPoint x: 199, endPoint y: 75, distance: 157.0
click at [199, 110] on h5 "Within a Continuous Monitoring program, when prioritizing the remediation of id…" at bounding box center [146, 122] width 212 height 25
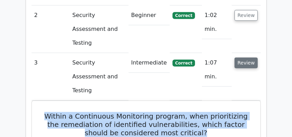
click at [243, 58] on button "Review" at bounding box center [247, 63] width 24 height 11
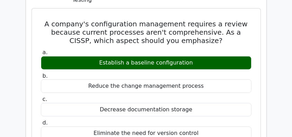
scroll to position [809, 0]
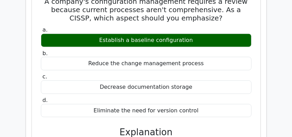
drag, startPoint x: 35, startPoint y: 55, endPoint x: 246, endPoint y: 66, distance: 211.1
click at [246, 66] on div "A company's configuration management requires a review because current processe…" at bounding box center [146, 97] width 223 height 216
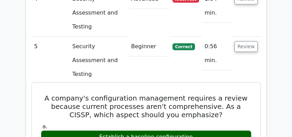
scroll to position [693, 0]
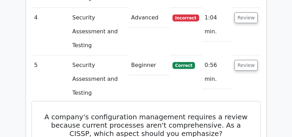
drag, startPoint x: 41, startPoint y: 26, endPoint x: 207, endPoint y: 67, distance: 171.3
copy div "A company's configuration management requires a review because current processe…"
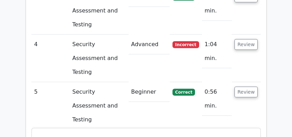
scroll to position [624, 0]
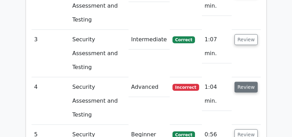
click at [249, 82] on button "Review" at bounding box center [247, 87] width 24 height 11
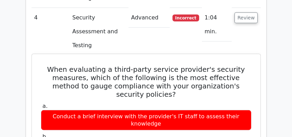
scroll to position [670, 0]
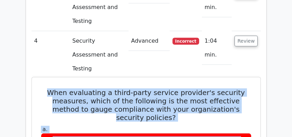
drag, startPoint x: 49, startPoint y: 19, endPoint x: 199, endPoint y: 101, distance: 171.4
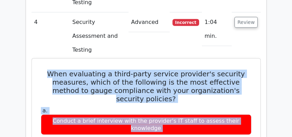
scroll to position [716, 0]
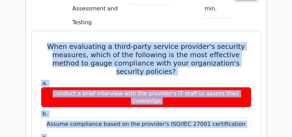
copy div "When evaluating a third-party service provider's security measures, which of th…"
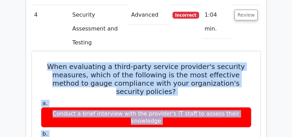
scroll to position [670, 0]
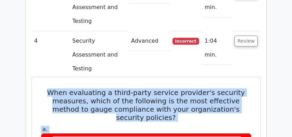
click at [129, 88] on h5 "When evaluating a third-party service provider's security measures, which of th…" at bounding box center [146, 104] width 212 height 33
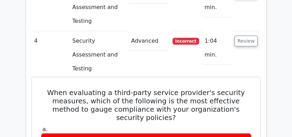
drag, startPoint x: 119, startPoint y: 113, endPoint x: 235, endPoint y: 113, distance: 115.8
copy div "Service Organization Control (SOC) reports"
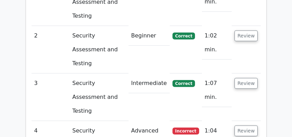
scroll to position [578, 0]
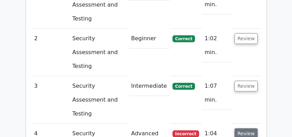
click at [243, 128] on button "Review" at bounding box center [247, 133] width 24 height 11
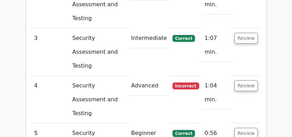
scroll to position [624, 0]
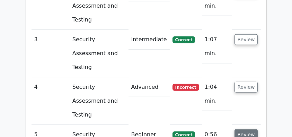
click at [246, 129] on button "Review" at bounding box center [247, 134] width 24 height 11
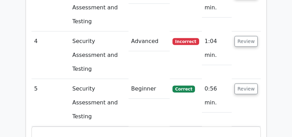
scroll to position [647, 0]
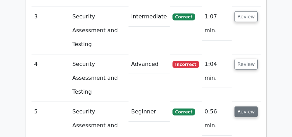
click at [248, 106] on button "Review" at bounding box center [247, 111] width 24 height 11
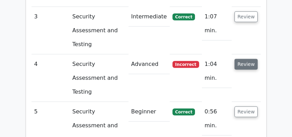
click at [247, 59] on button "Review" at bounding box center [247, 64] width 24 height 11
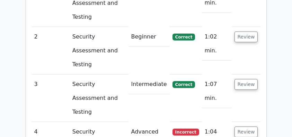
scroll to position [578, 0]
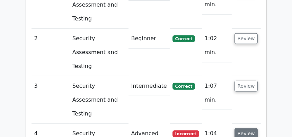
click at [253, 128] on button "Review" at bounding box center [247, 133] width 24 height 11
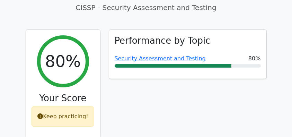
scroll to position [254, 0]
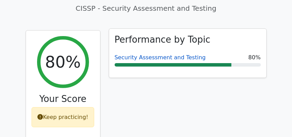
click at [153, 54] on link "Security Assessment and Testing" at bounding box center [160, 57] width 91 height 7
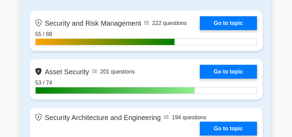
scroll to position [466, 0]
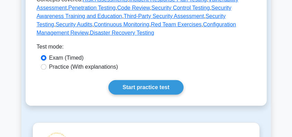
scroll to position [416, 0]
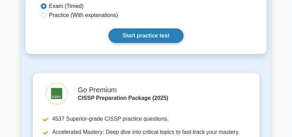
click at [147, 32] on link "Start practice test" at bounding box center [146, 35] width 75 height 15
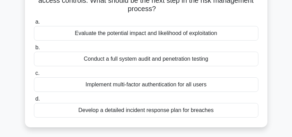
scroll to position [46, 0]
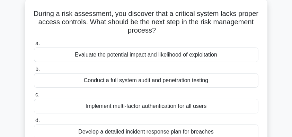
click at [178, 50] on div "Evaluate the potential impact and likelihood of exploitation" at bounding box center [146, 55] width 225 height 15
click at [34, 46] on input "a. Evaluate the potential impact and likelihood of exploitation" at bounding box center [34, 43] width 0 height 5
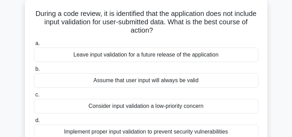
click at [196, 126] on div "Implement proper input validation to prevent security vulnerabilities" at bounding box center [146, 131] width 225 height 15
click at [34, 123] on input "d. Implement proper input validation to prevent security vulnerabilities" at bounding box center [34, 120] width 0 height 5
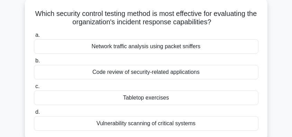
click at [180, 92] on div "Tabletop exercises" at bounding box center [146, 97] width 225 height 15
click at [34, 89] on input "c. Tabletop exercises" at bounding box center [34, 86] width 0 height 5
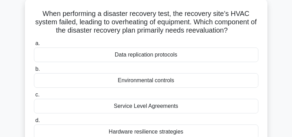
click at [189, 125] on div "Hardware resilience strategies" at bounding box center [146, 131] width 225 height 15
click at [34, 123] on input "d. Hardware resilience strategies" at bounding box center [34, 120] width 0 height 5
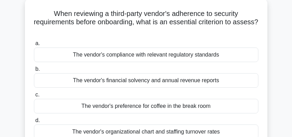
click at [231, 48] on div "The vendor's compliance with relevant regulatory standards" at bounding box center [146, 55] width 225 height 15
click at [34, 46] on input "a. The vendor's compliance with relevant regulatory standards" at bounding box center [34, 43] width 0 height 5
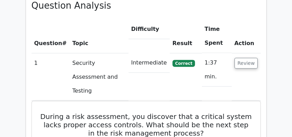
scroll to position [508, 0]
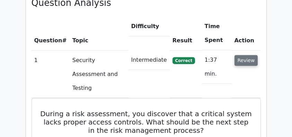
click at [257, 55] on button "Review" at bounding box center [247, 60] width 24 height 11
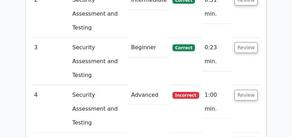
scroll to position [624, 0]
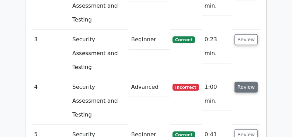
click at [253, 82] on button "Review" at bounding box center [247, 87] width 24 height 11
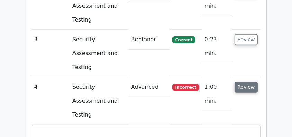
click at [247, 82] on button "Review" at bounding box center [247, 87] width 24 height 11
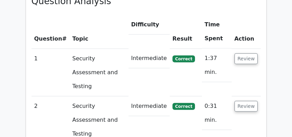
scroll to position [508, 0]
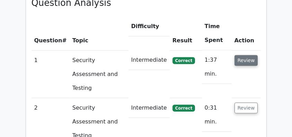
click at [245, 55] on button "Review" at bounding box center [247, 60] width 24 height 11
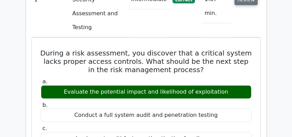
scroll to position [578, 0]
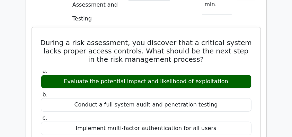
drag, startPoint x: 47, startPoint y: 11, endPoint x: 225, endPoint y: 120, distance: 208.7
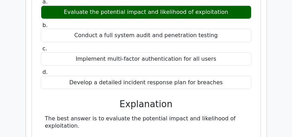
scroll to position [647, 0]
copy div "During a risk assessment, you discover that a critical system lacks proper acce…"
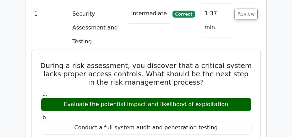
scroll to position [578, 0]
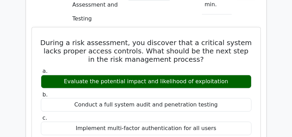
click at [80, 38] on h5 "During a risk assessment, you discover that a critical system lacks proper acce…" at bounding box center [146, 50] width 212 height 25
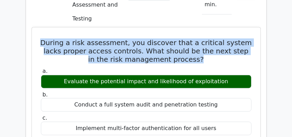
drag, startPoint x: 40, startPoint y: 9, endPoint x: 202, endPoint y: 27, distance: 163.3
click at [202, 38] on h5 "During a risk assessment, you discover that a critical system lacks proper acce…" at bounding box center [146, 50] width 212 height 25
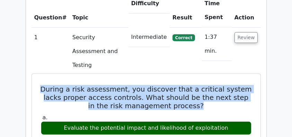
scroll to position [485, 0]
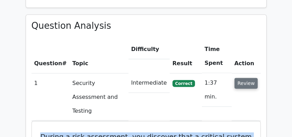
click at [244, 78] on button "Review" at bounding box center [247, 83] width 24 height 11
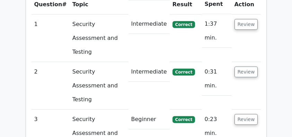
scroll to position [555, 0]
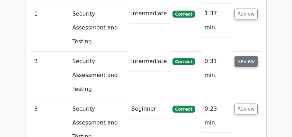
click at [246, 56] on button "Review" at bounding box center [247, 61] width 24 height 11
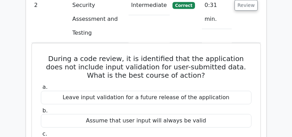
scroll to position [601, 0]
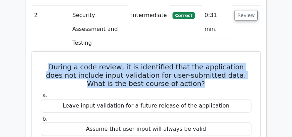
drag, startPoint x: 41, startPoint y: 23, endPoint x: 248, endPoint y: 36, distance: 207.8
click at [248, 63] on h5 "During a code review, it is identified that the application does not include in…" at bounding box center [146, 75] width 212 height 25
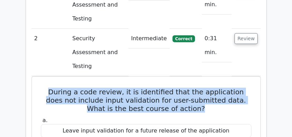
copy h5 "During a code review, it is identified that the application does not include in…"
click at [254, 33] on button "Review" at bounding box center [247, 38] width 24 height 11
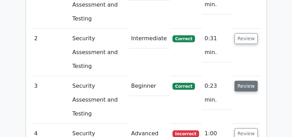
click at [247, 81] on button "Review" at bounding box center [247, 86] width 24 height 11
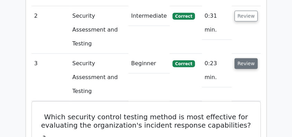
scroll to position [624, 0]
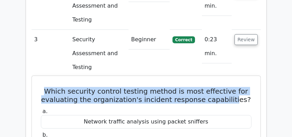
drag, startPoint x: 40, startPoint y: 31, endPoint x: 236, endPoint y: 42, distance: 195.9
click at [236, 87] on h5 "Which security control testing method is most effective for evaluating the orga…" at bounding box center [146, 95] width 212 height 17
click at [128, 87] on h5 "Which security control testing method is most effective for evaluating the orga…" at bounding box center [146, 95] width 212 height 17
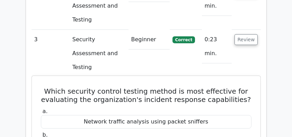
drag, startPoint x: 50, startPoint y: 33, endPoint x: 216, endPoint y: 129, distance: 191.7
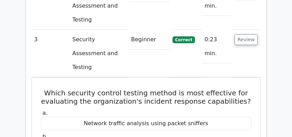
copy div "Which security control testing method is most effective for evaluating the orga…"
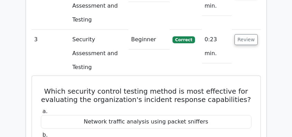
scroll to position [578, 0]
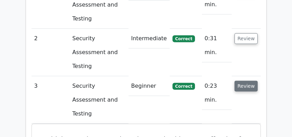
click at [248, 81] on button "Review" at bounding box center [247, 86] width 24 height 11
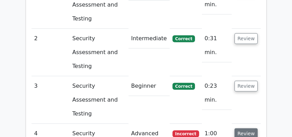
click at [248, 128] on button "Review" at bounding box center [247, 133] width 24 height 11
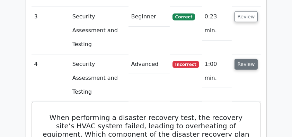
click at [241, 59] on button "Review" at bounding box center [247, 64] width 24 height 11
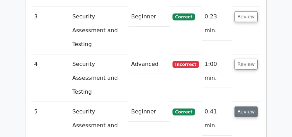
click at [245, 106] on button "Review" at bounding box center [247, 111] width 24 height 11
click at [244, 106] on button "Review" at bounding box center [247, 111] width 24 height 11
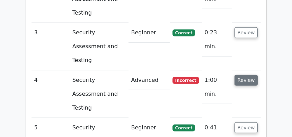
scroll to position [624, 0]
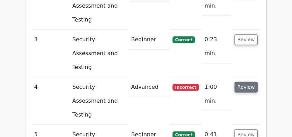
click at [244, 82] on button "Review" at bounding box center [247, 87] width 24 height 11
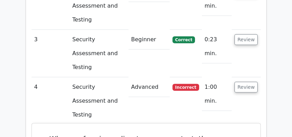
scroll to position [670, 0]
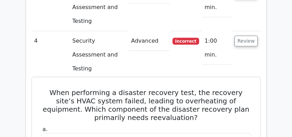
drag, startPoint x: 47, startPoint y: 20, endPoint x: 191, endPoint y: 63, distance: 150.0
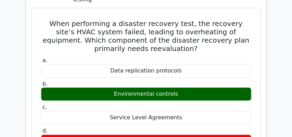
scroll to position [740, 0]
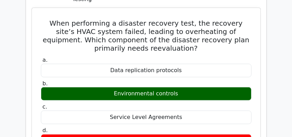
copy div "When performing a disaster recovery test, the recovery site’s HVAC system faile…"
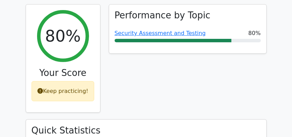
scroll to position [277, 0]
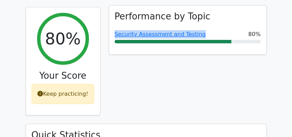
drag, startPoint x: 112, startPoint y: 18, endPoint x: 205, endPoint y: 19, distance: 92.6
click at [205, 19] on div "Performance by Topic Security Assessment and Testing 80%" at bounding box center [187, 30] width 157 height 49
copy link "Security Assessment and Testing"
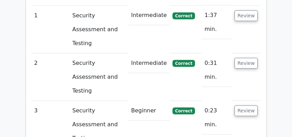
scroll to position [670, 0]
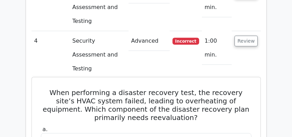
drag, startPoint x: 40, startPoint y: 18, endPoint x: 204, endPoint y: 115, distance: 190.7
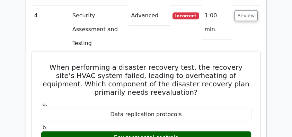
scroll to position [740, 0]
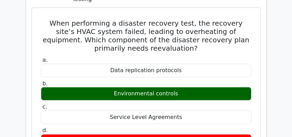
copy div "When performing a disaster recovery test, the recovery site’s HVAC system faile…"
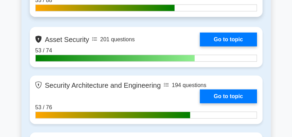
scroll to position [559, 0]
